Goal: Information Seeking & Learning: Learn about a topic

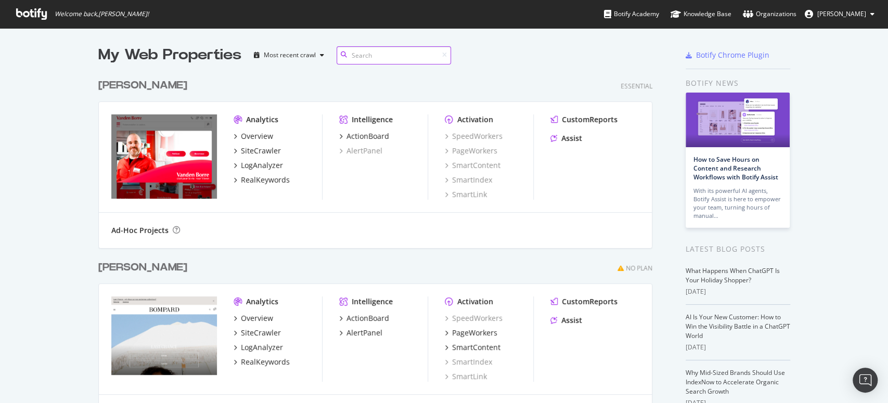
scroll to position [370, 553]
click at [259, 165] on div "LogAnalyzer" at bounding box center [262, 165] width 42 height 10
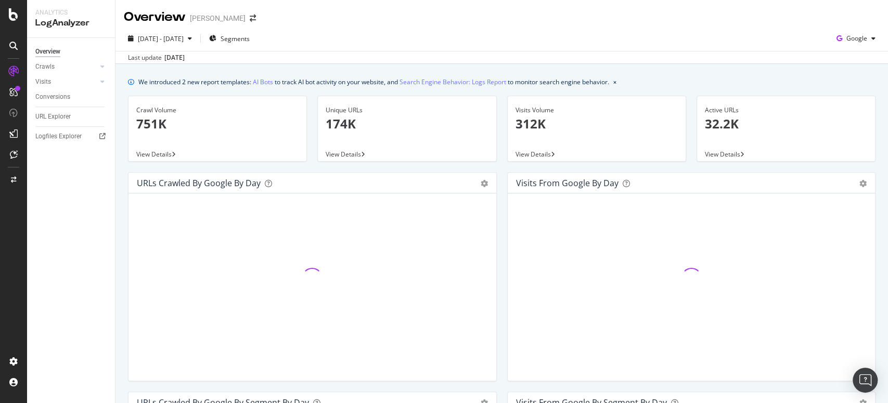
drag, startPoint x: 314, startPoint y: 82, endPoint x: 348, endPoint y: 91, distance: 35.9
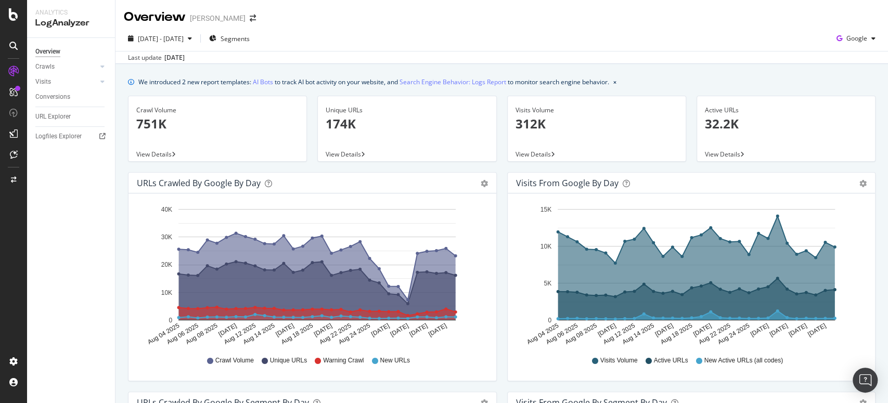
click at [502, 118] on div "Visits Volume 312K View Details" at bounding box center [596, 134] width 189 height 76
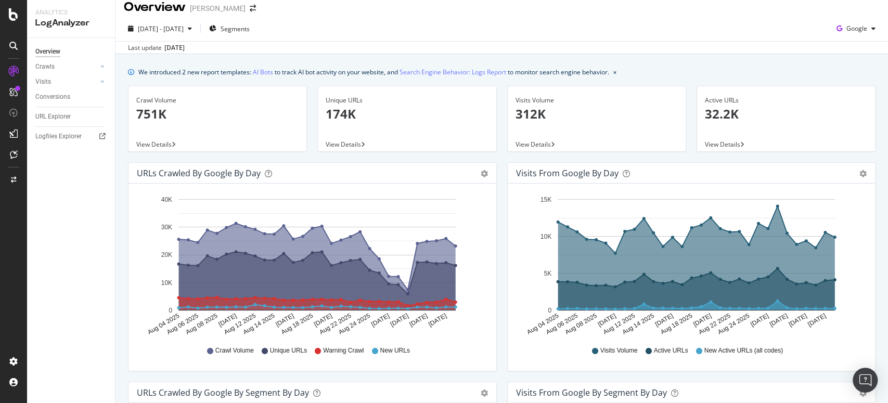
scroll to position [9, 0]
click at [71, 68] on link "Crawls" at bounding box center [66, 66] width 62 height 11
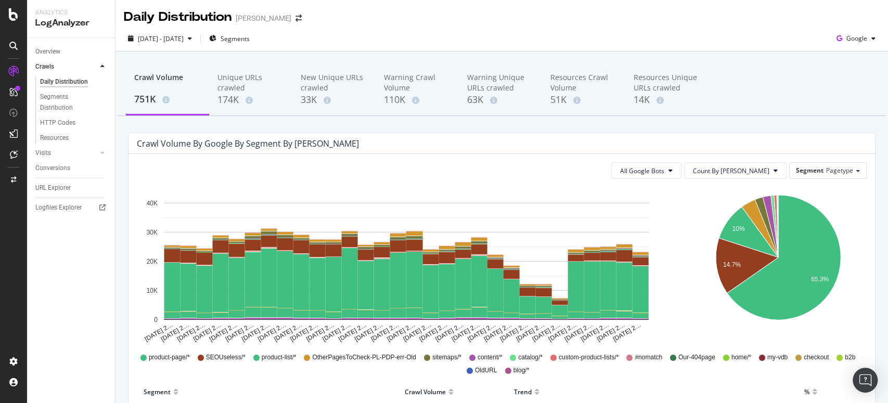
click at [461, 150] on div "Crawl Volume by google by Segment by Day" at bounding box center [501, 143] width 746 height 21
click at [56, 123] on div "HTTP Codes" at bounding box center [57, 123] width 35 height 11
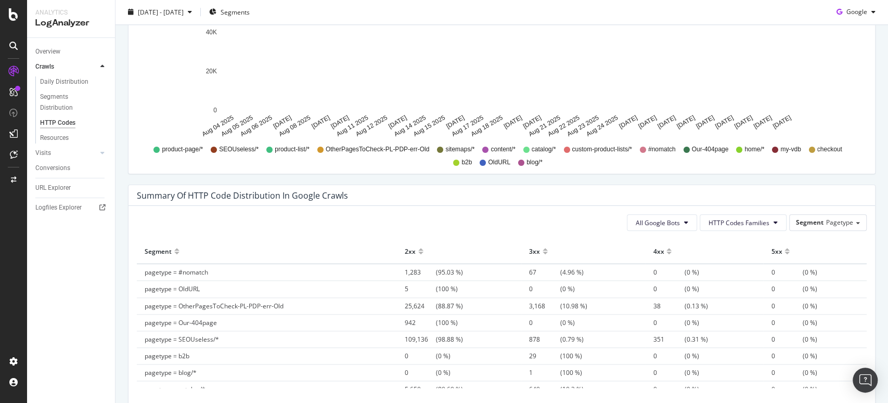
scroll to position [620, 0]
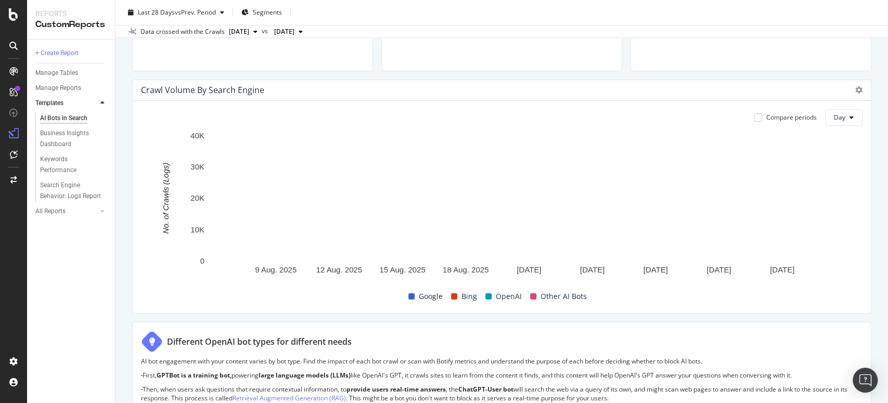
scroll to position [438, 0]
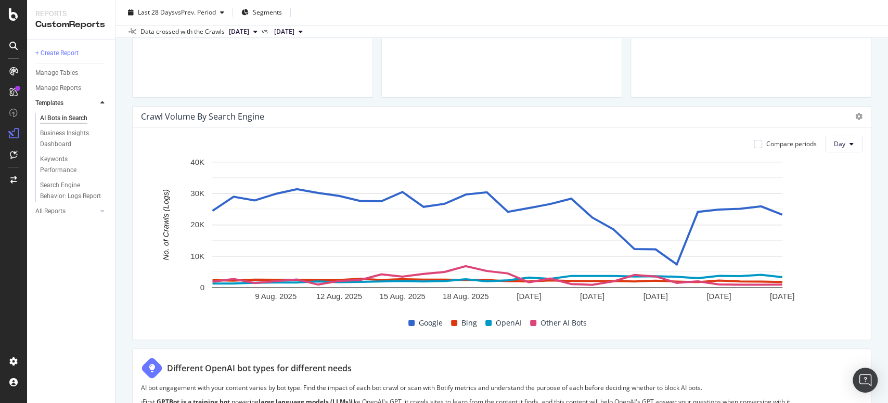
click at [427, 324] on span "Google" at bounding box center [431, 323] width 24 height 12
click at [622, 335] on div "Compare periods Day [DATE] [DATE] [DATE] [DATE] [DATE] [DATE] [DATE] [DATE] [DA…" at bounding box center [502, 233] width 738 height 212
